Goal: Task Accomplishment & Management: Use online tool/utility

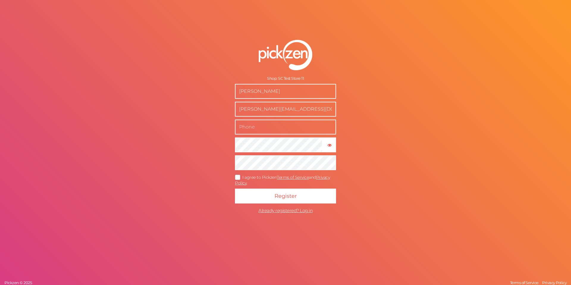
click at [277, 126] on input "text" at bounding box center [285, 127] width 101 height 15
type input "0273584709"
click at [238, 177] on icon at bounding box center [238, 176] width 10 height 3
click at [0, 0] on input "I agree to Pickzen Terms of Service and Privacy Policy ." at bounding box center [0, 0] width 0 height 0
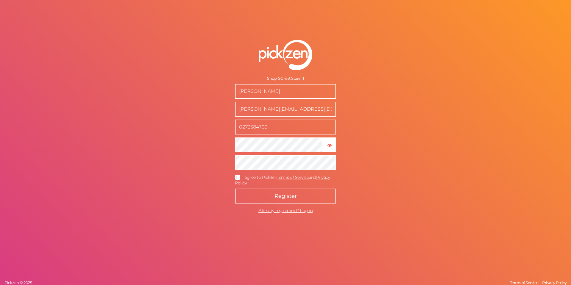
click at [258, 197] on button "Register" at bounding box center [285, 195] width 101 height 15
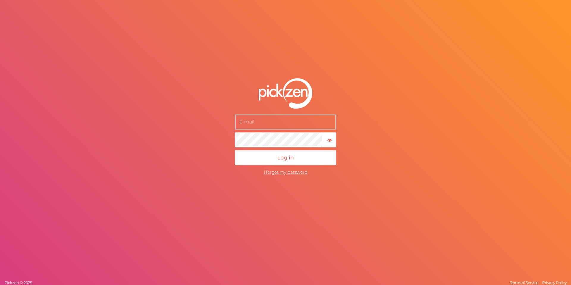
click at [264, 121] on input "text" at bounding box center [285, 121] width 101 height 15
type input "[PERSON_NAME][EMAIL_ADDRESS][DOMAIN_NAME]"
click at [235, 150] on button "Log in" at bounding box center [285, 157] width 101 height 15
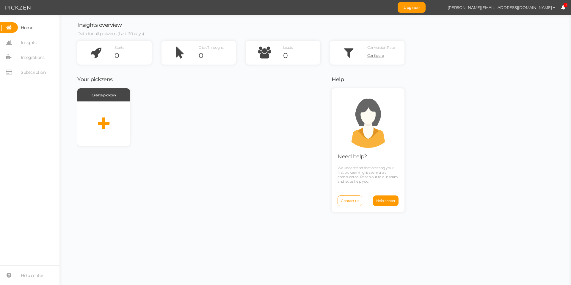
click at [459, 97] on div "Insights overview Data for all pickzens (Last 30 days) Starts 0 Click Throughs …" at bounding box center [314, 150] width 499 height 270
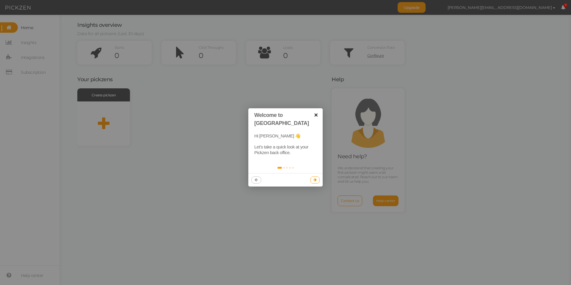
click at [317, 115] on link "×" at bounding box center [315, 114] width 13 height 13
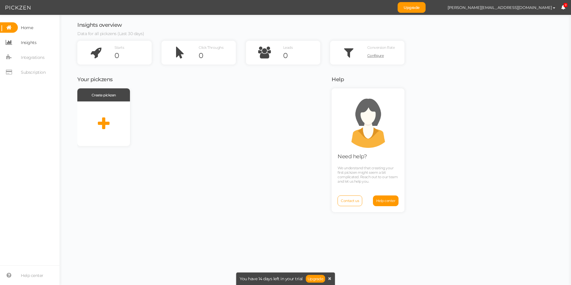
click at [39, 44] on link "Insights" at bounding box center [29, 42] width 59 height 10
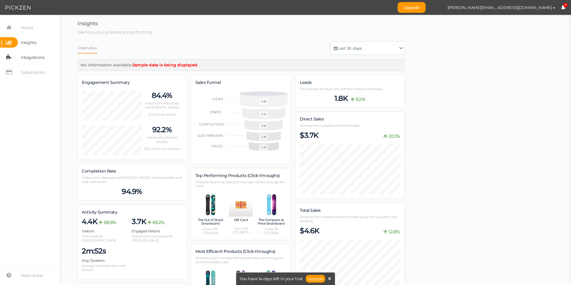
click at [40, 58] on span "Integrations" at bounding box center [32, 58] width 23 height 10
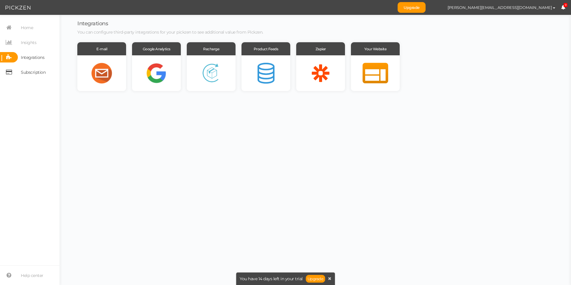
click at [41, 69] on span "Subscription" at bounding box center [33, 72] width 25 height 10
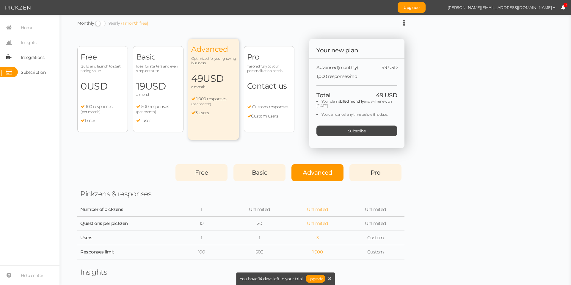
click at [37, 52] on span "Integrations" at bounding box center [31, 57] width 26 height 10
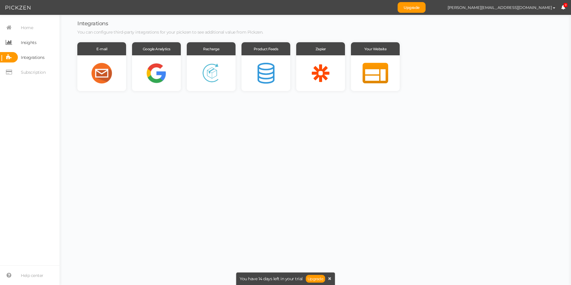
click at [36, 47] on span "Insights" at bounding box center [27, 42] width 18 height 10
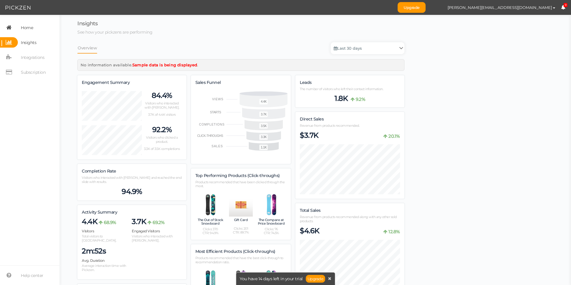
scroll to position [646, 327]
click at [32, 31] on span "Home" at bounding box center [27, 28] width 12 height 10
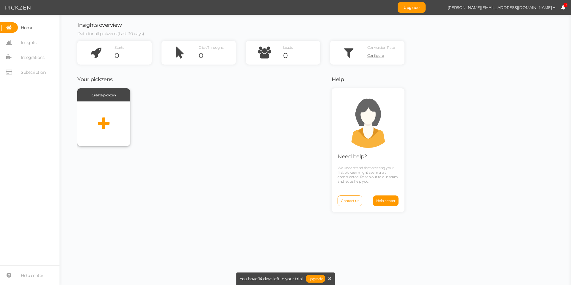
click at [114, 122] on div at bounding box center [103, 123] width 53 height 45
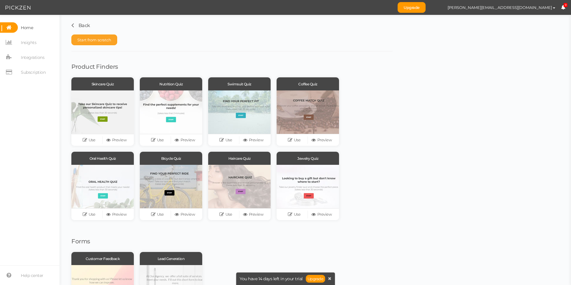
click at [89, 44] on button "Start from scratch" at bounding box center [94, 39] width 46 height 11
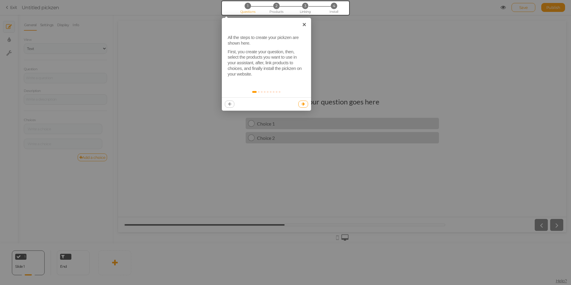
click at [308, 106] on div at bounding box center [266, 103] width 89 height 13
click at [304, 104] on icon at bounding box center [302, 104] width 3 height 4
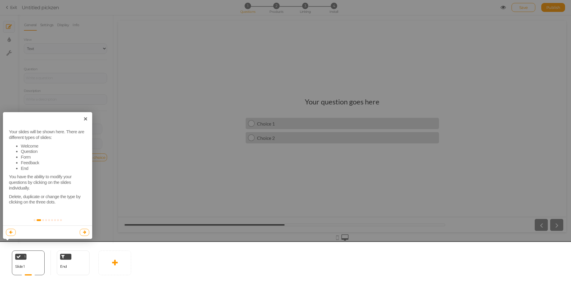
click at [442, 98] on div at bounding box center [285, 142] width 571 height 285
click at [70, 263] on div at bounding box center [286, 264] width 574 height 45
click at [80, 232] on link at bounding box center [85, 232] width 10 height 7
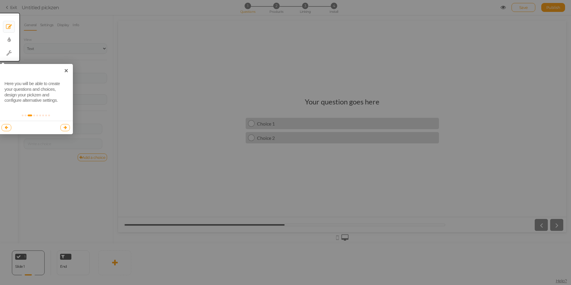
click at [65, 143] on div at bounding box center [285, 142] width 571 height 285
click at [67, 140] on div at bounding box center [285, 142] width 571 height 285
click at [66, 133] on div at bounding box center [36, 127] width 74 height 13
click at [66, 127] on icon at bounding box center [65, 127] width 3 height 4
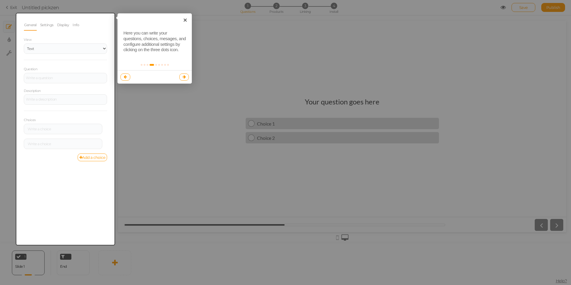
click at [181, 75] on link at bounding box center [184, 76] width 10 height 7
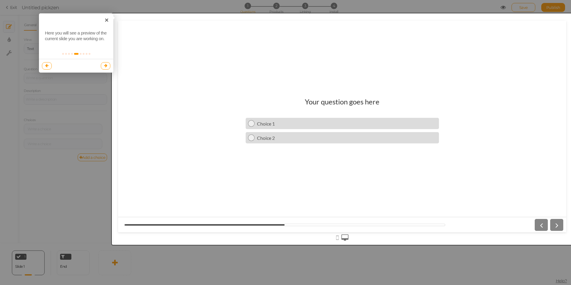
click at [110, 66] on link at bounding box center [106, 65] width 10 height 7
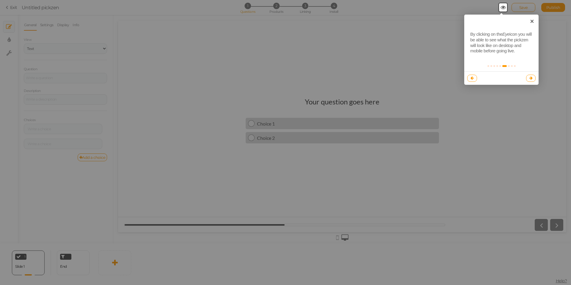
click at [530, 78] on icon at bounding box center [530, 78] width 3 height 4
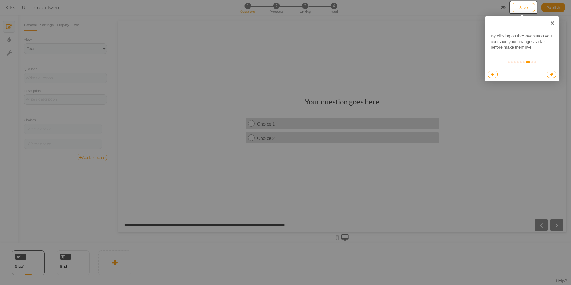
click at [558, 75] on div at bounding box center [522, 73] width 74 height 13
click at [554, 75] on link at bounding box center [551, 74] width 10 height 7
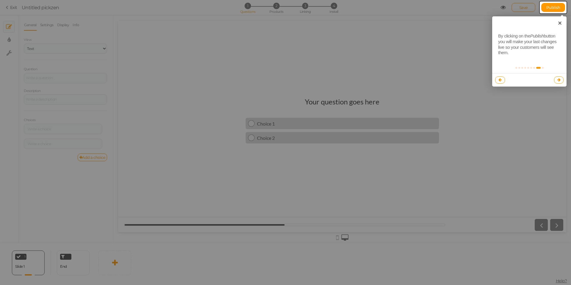
click at [560, 79] on icon at bounding box center [558, 80] width 3 height 4
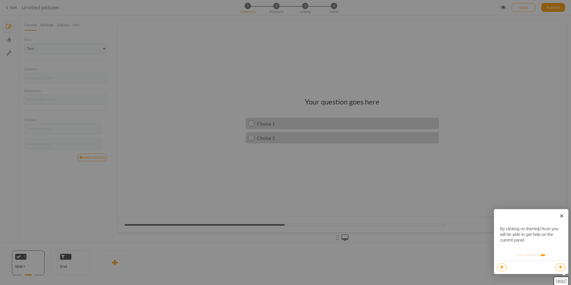
click at [560, 263] on link at bounding box center [560, 266] width 10 height 7
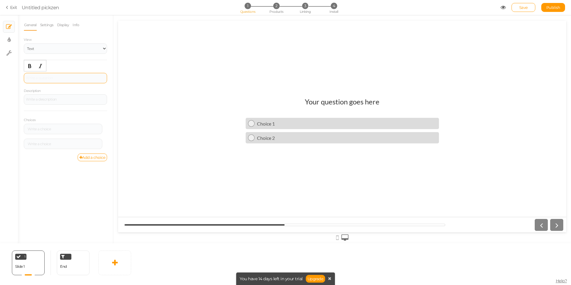
click at [62, 76] on div at bounding box center [65, 78] width 79 height 4
click at [47, 26] on link "Settings" at bounding box center [47, 24] width 14 height 11
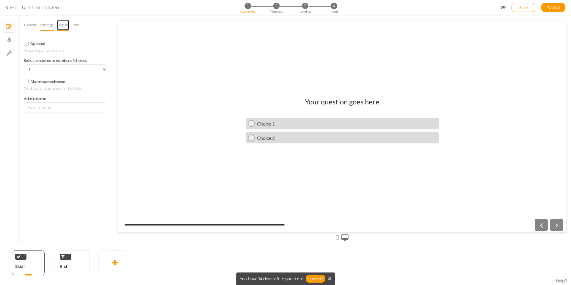
click at [60, 23] on link "Display" at bounding box center [63, 24] width 13 height 11
click at [75, 23] on link "Info" at bounding box center [75, 24] width 7 height 11
click at [26, 22] on link "General" at bounding box center [30, 24] width 13 height 11
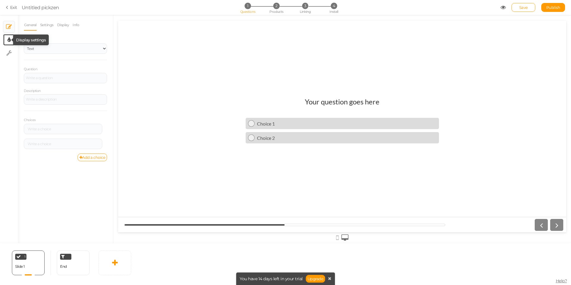
click at [8, 40] on icon at bounding box center [8, 40] width 3 height 6
select select "2"
select select "lato"
select select "fade"
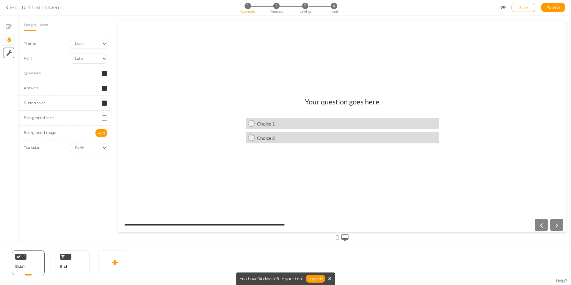
click at [7, 55] on icon at bounding box center [9, 53] width 6 height 6
select select "en"
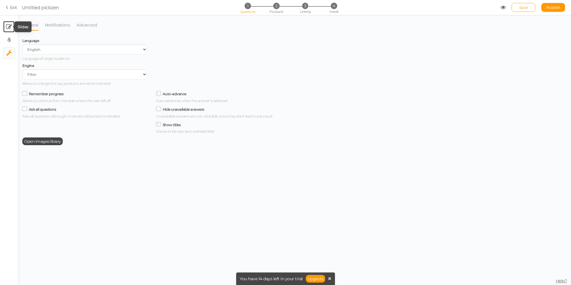
click at [10, 23] on tip-cont at bounding box center [9, 26] width 6 height 7
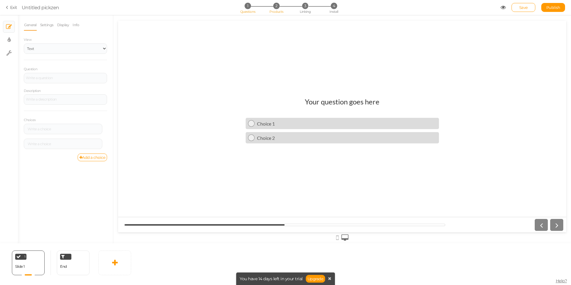
click at [267, 6] on li "2 Products" at bounding box center [276, 6] width 28 height 6
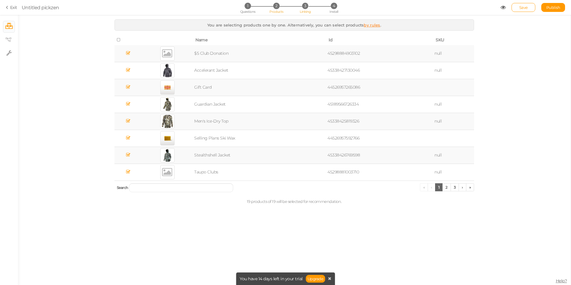
click at [305, 4] on span "3" at bounding box center [305, 6] width 6 height 6
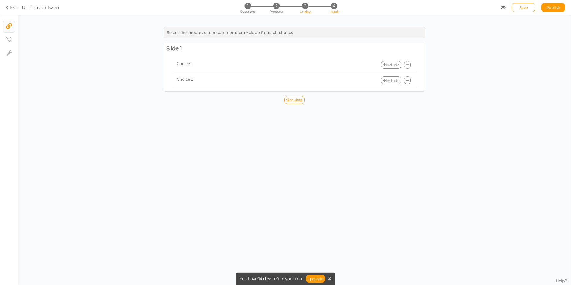
click at [334, 7] on span "4" at bounding box center [334, 6] width 6 height 6
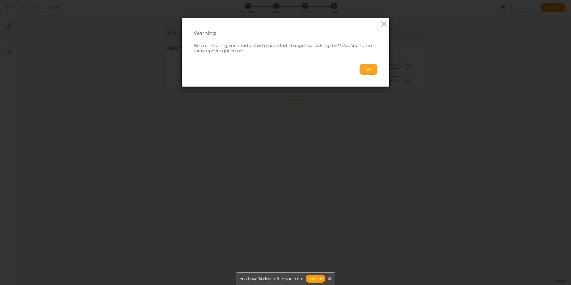
click at [372, 63] on div "OK" at bounding box center [286, 66] width 184 height 16
click at [369, 68] on button "OK" at bounding box center [368, 69] width 18 height 11
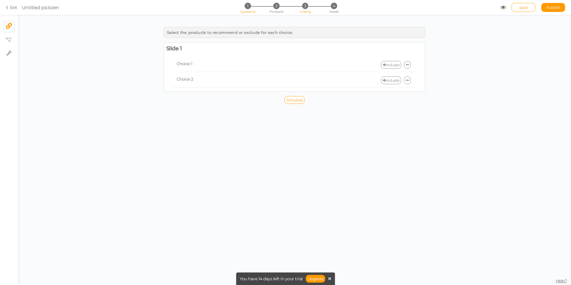
click at [248, 8] on span "1" at bounding box center [247, 6] width 6 height 6
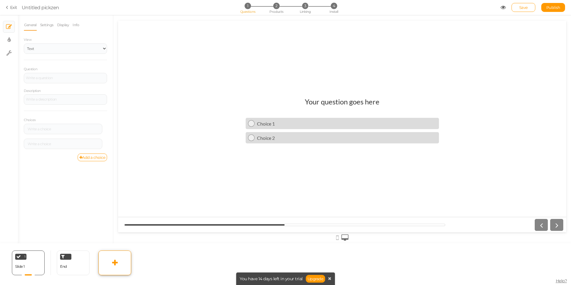
click at [123, 269] on link at bounding box center [114, 262] width 33 height 25
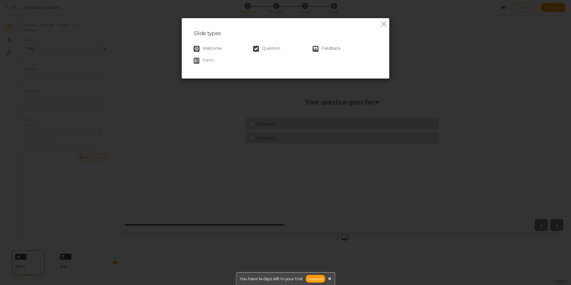
click at [273, 48] on span "Question" at bounding box center [271, 49] width 18 height 6
